Goal: Information Seeking & Learning: Check status

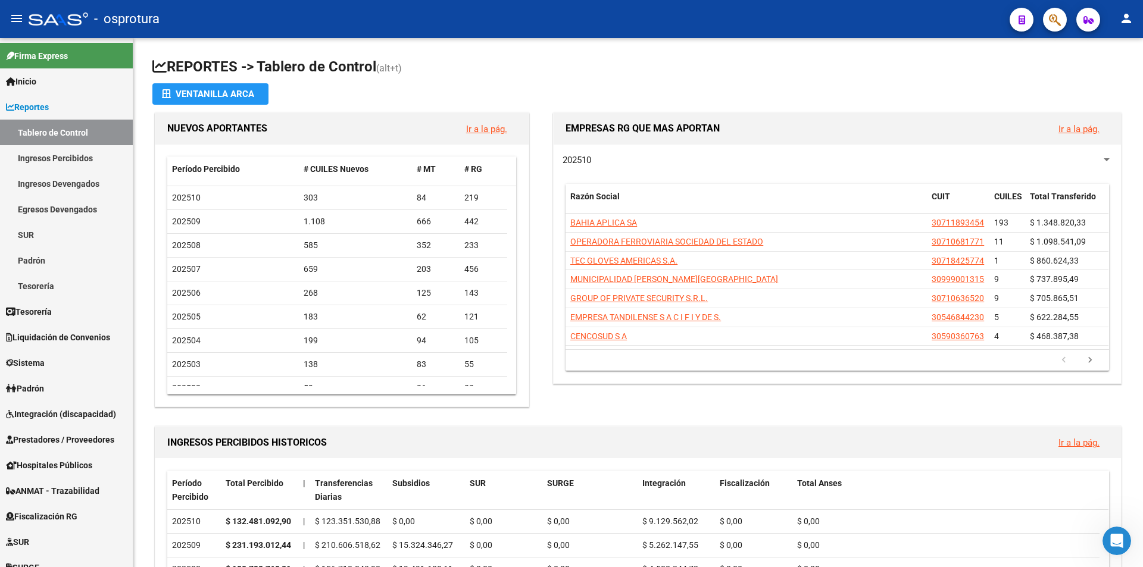
click at [1049, 18] on icon "button" at bounding box center [1055, 20] width 12 height 14
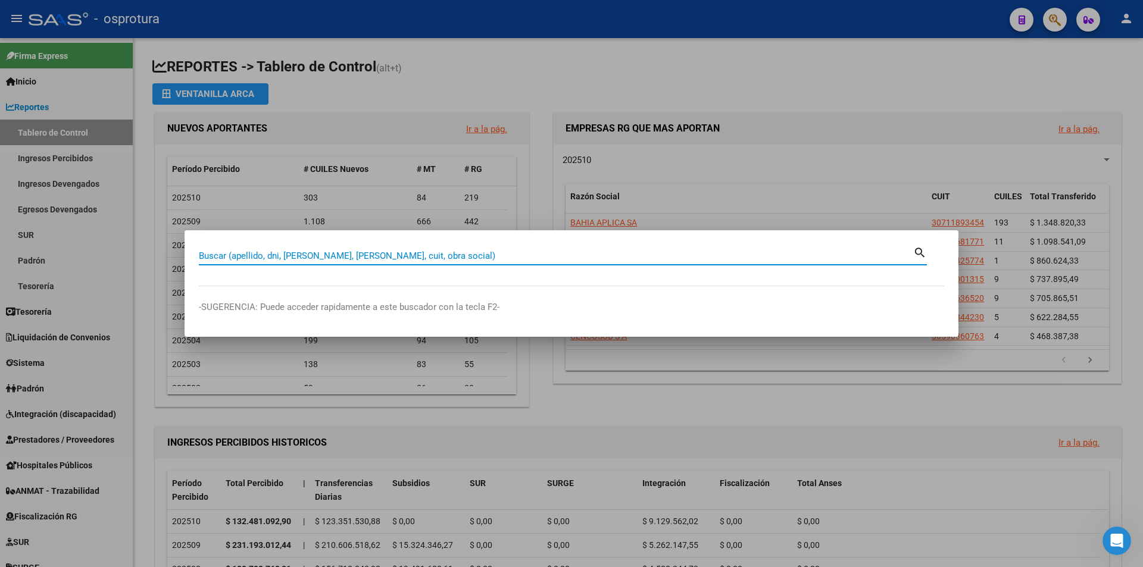
paste input "20125556508"
type input "20125556508"
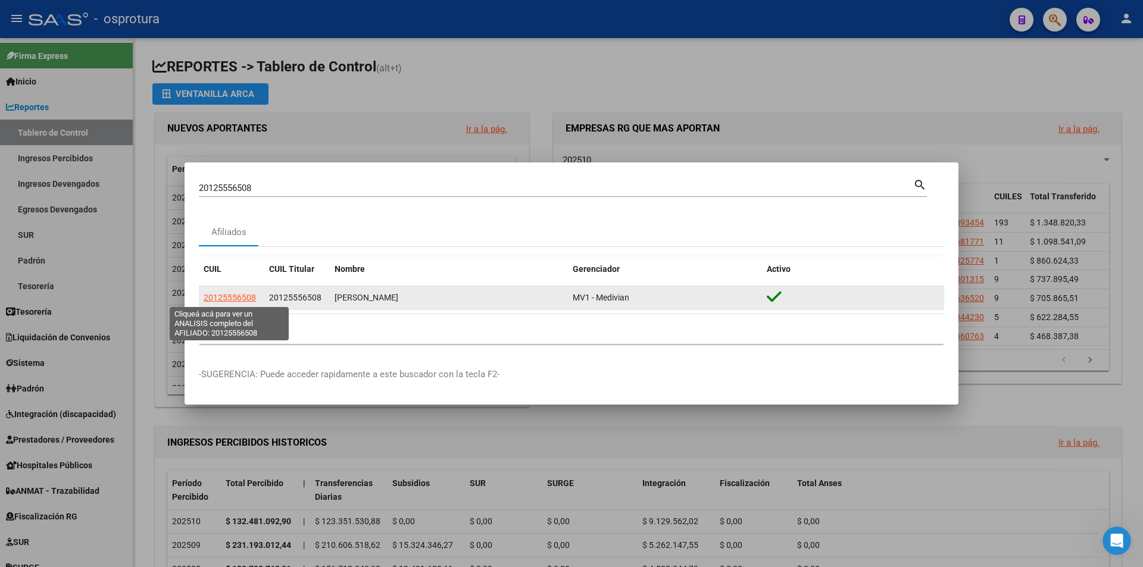
click at [242, 298] on span "20125556508" at bounding box center [230, 298] width 52 height 10
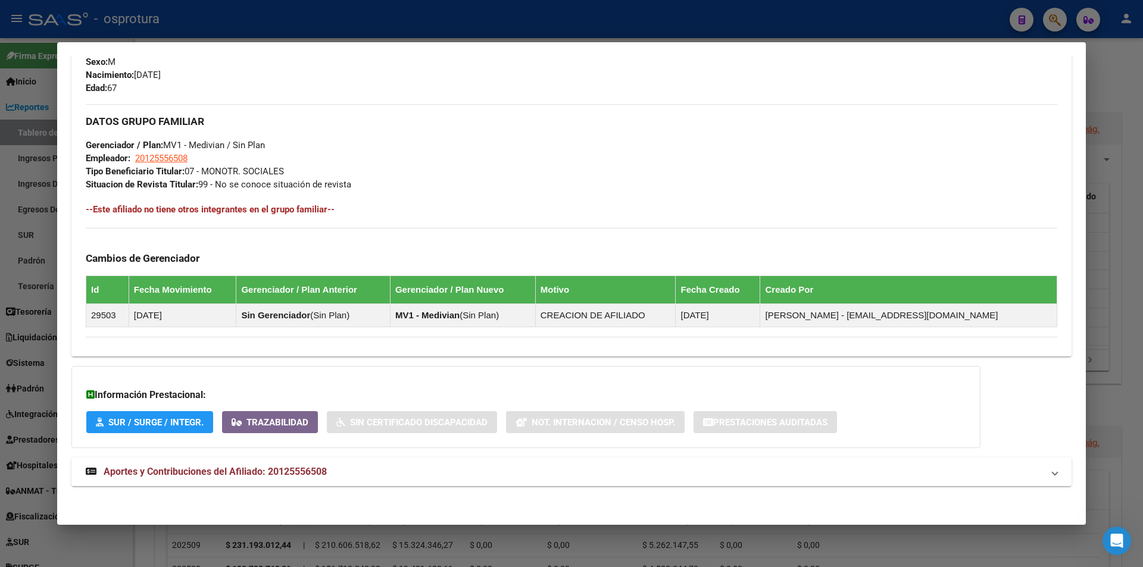
scroll to position [502, 0]
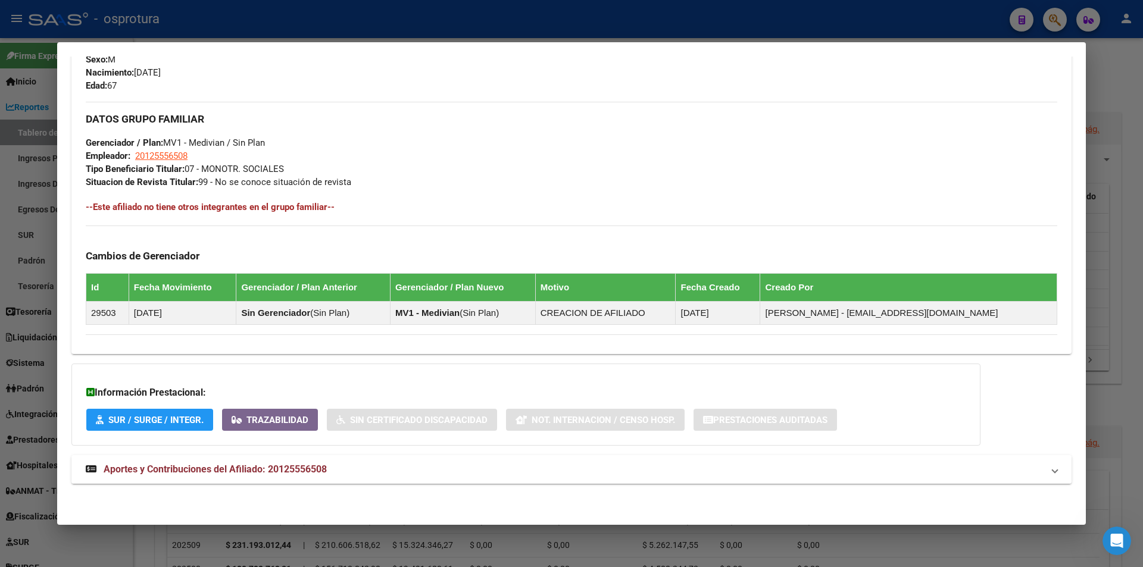
click at [213, 471] on span "Aportes y Contribuciones del Afiliado: 20125556508" at bounding box center [215, 469] width 223 height 11
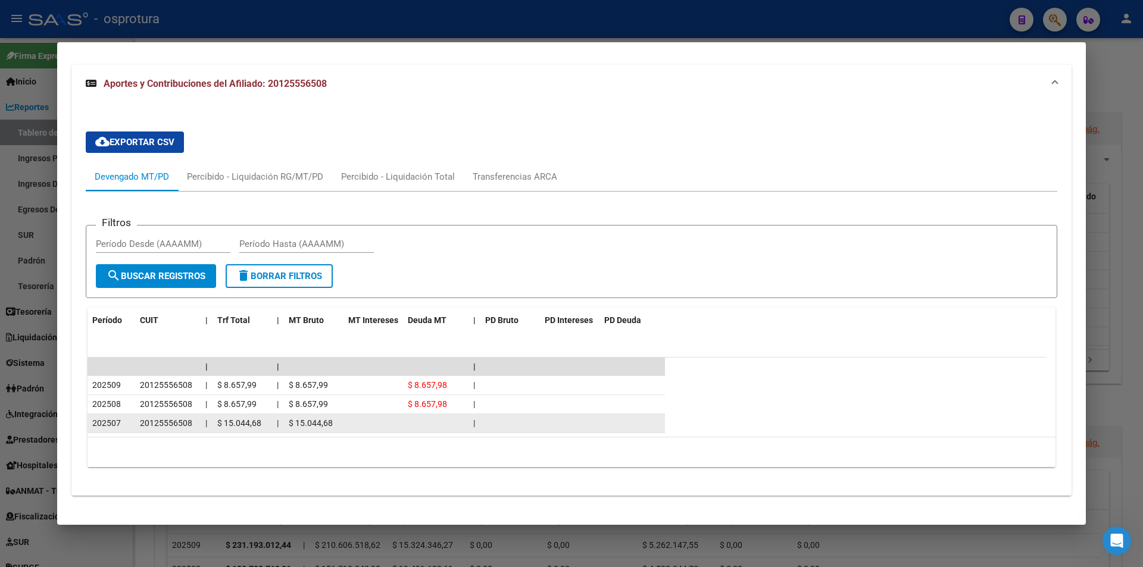
scroll to position [905, 0]
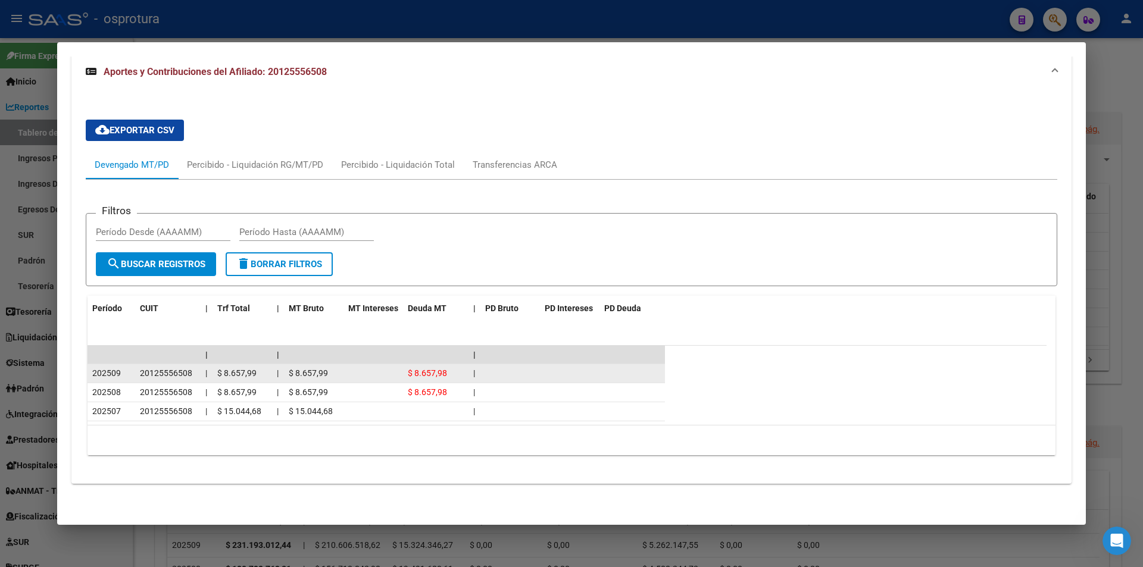
drag, startPoint x: 414, startPoint y: 367, endPoint x: 500, endPoint y: 376, distance: 86.7
click at [458, 373] on div "$ 8.657,98" at bounding box center [436, 374] width 56 height 14
click at [186, 371] on span "20125556508" at bounding box center [166, 373] width 52 height 10
copy span "20125556508"
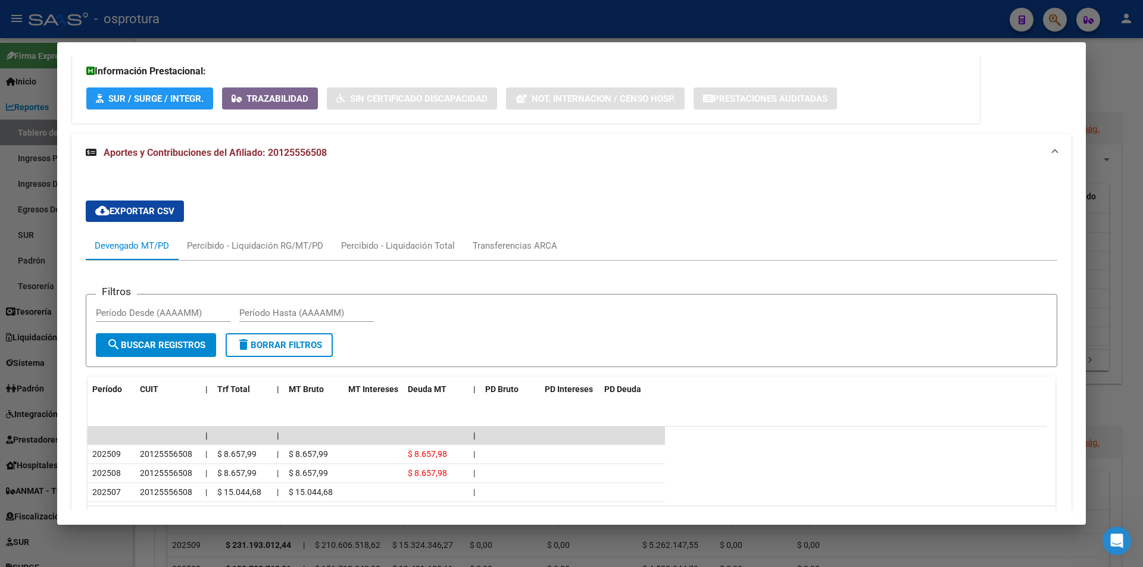
scroll to position [726, 0]
